Goal: Task Accomplishment & Management: Manage account settings

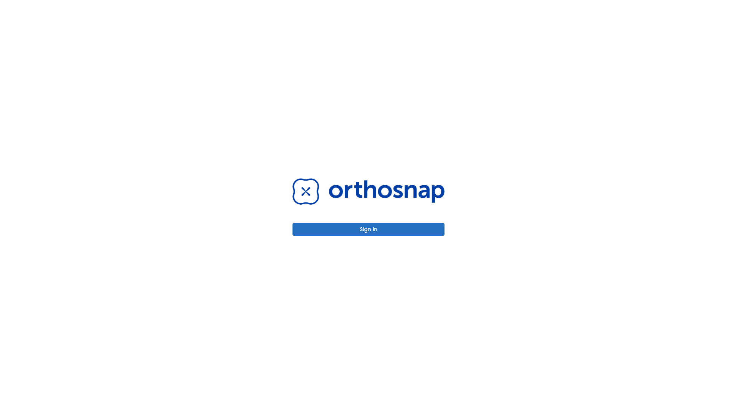
click at [368, 229] on button "Sign in" at bounding box center [368, 229] width 152 height 13
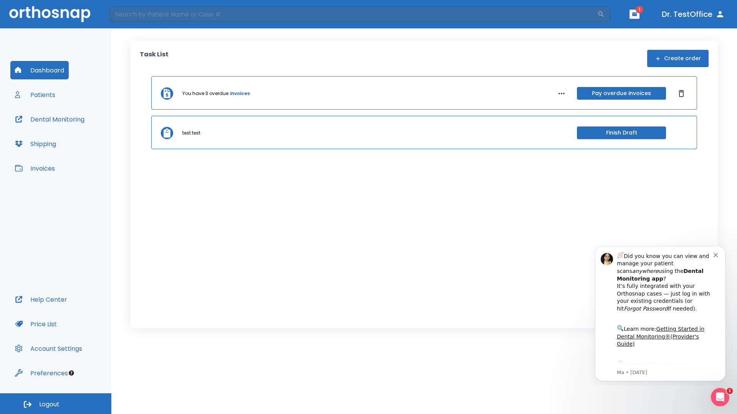
click at [56, 404] on span "Logout" at bounding box center [49, 405] width 20 height 8
